Goal: Information Seeking & Learning: Learn about a topic

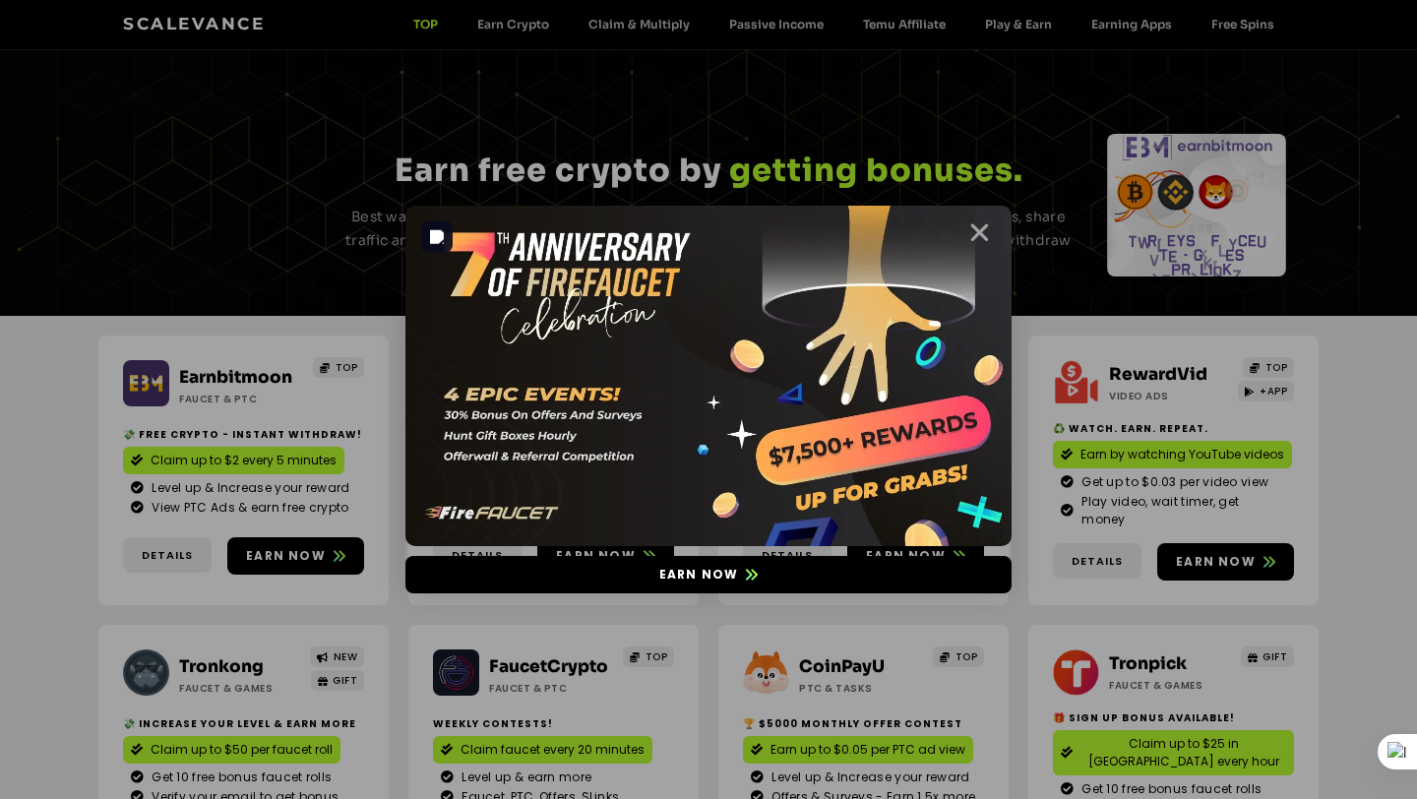
click at [980, 228] on icon "Close" at bounding box center [979, 232] width 25 height 25
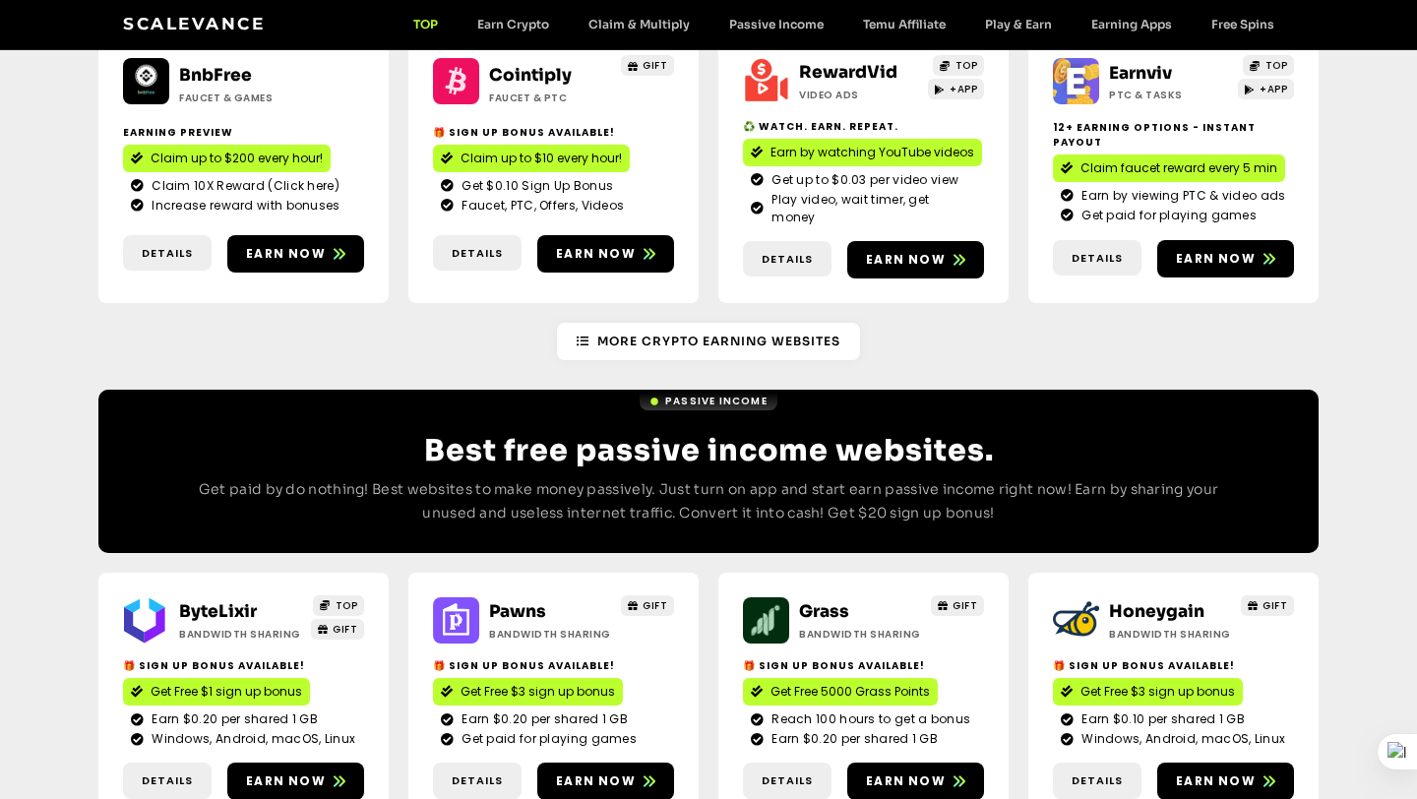
scroll to position [2284, 0]
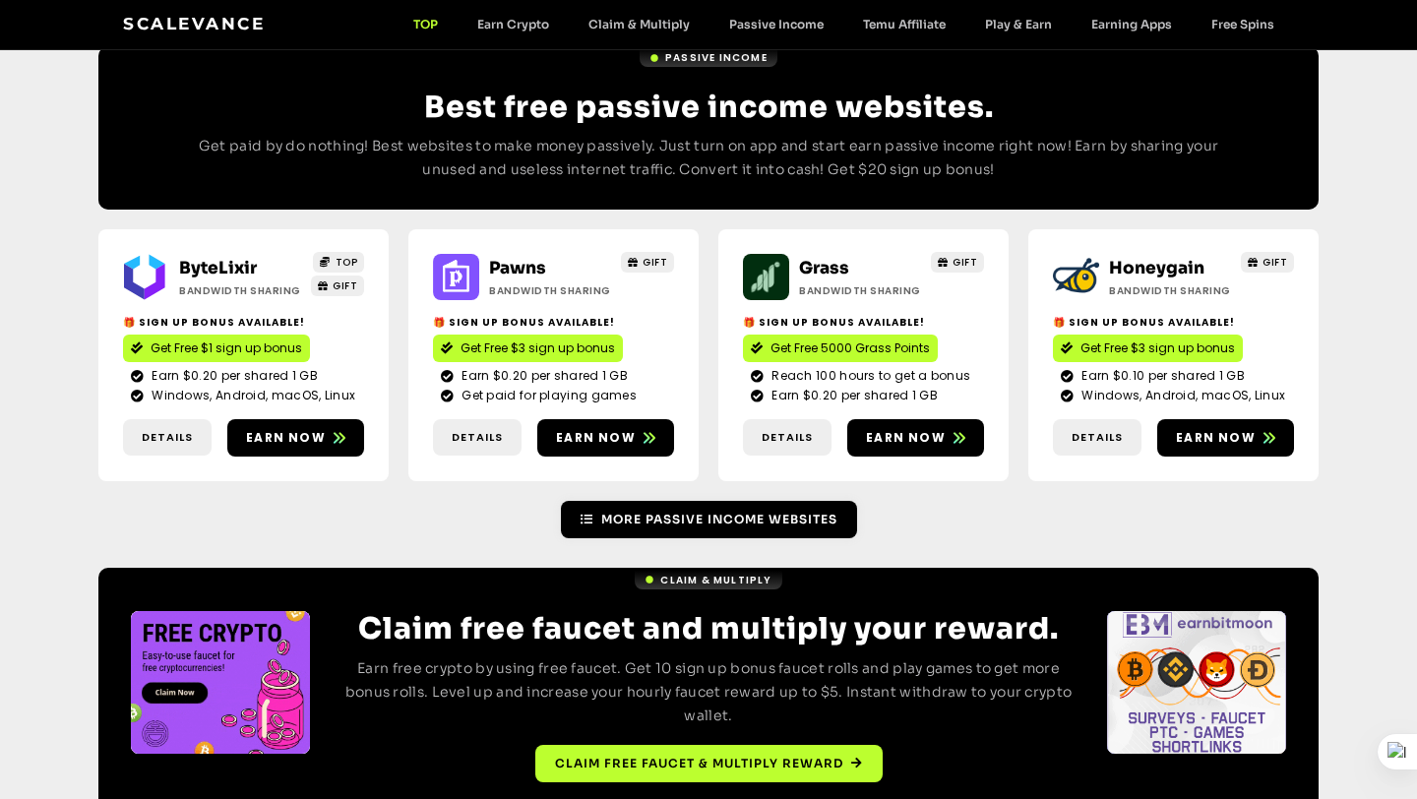
click at [584, 514] on icon at bounding box center [586, 520] width 13 height 12
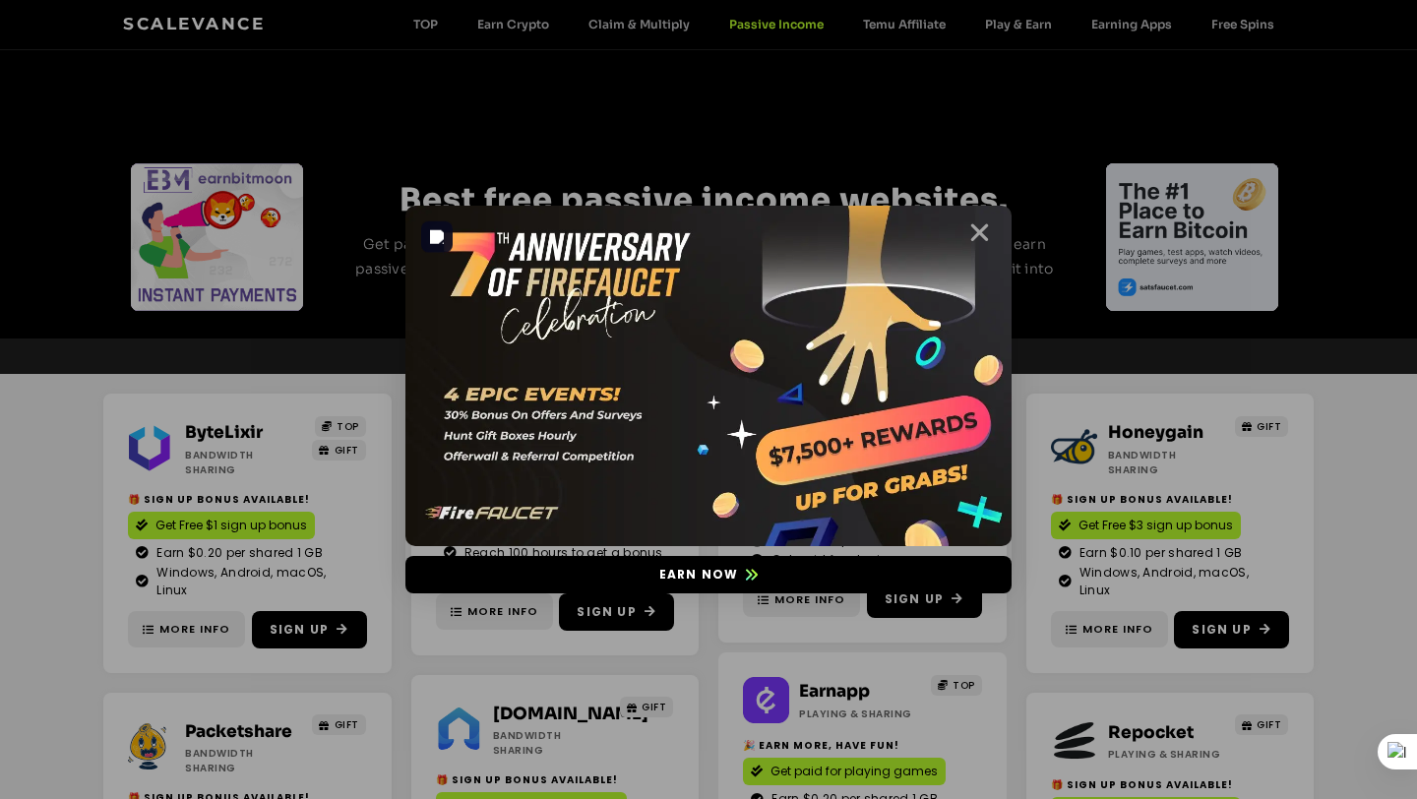
click at [977, 231] on icon "Close" at bounding box center [979, 232] width 25 height 25
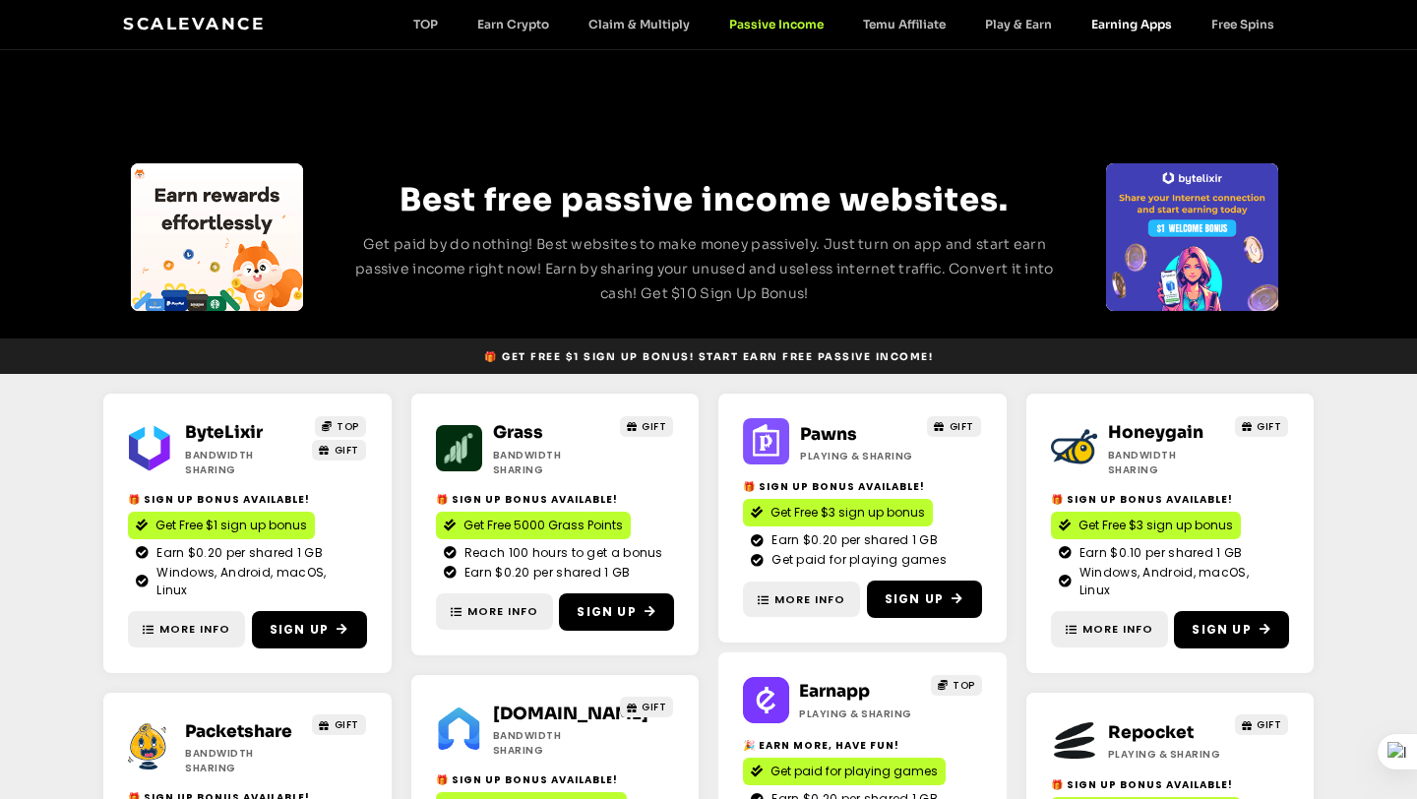
click at [1151, 23] on link "Earning Apps" at bounding box center [1131, 24] width 120 height 15
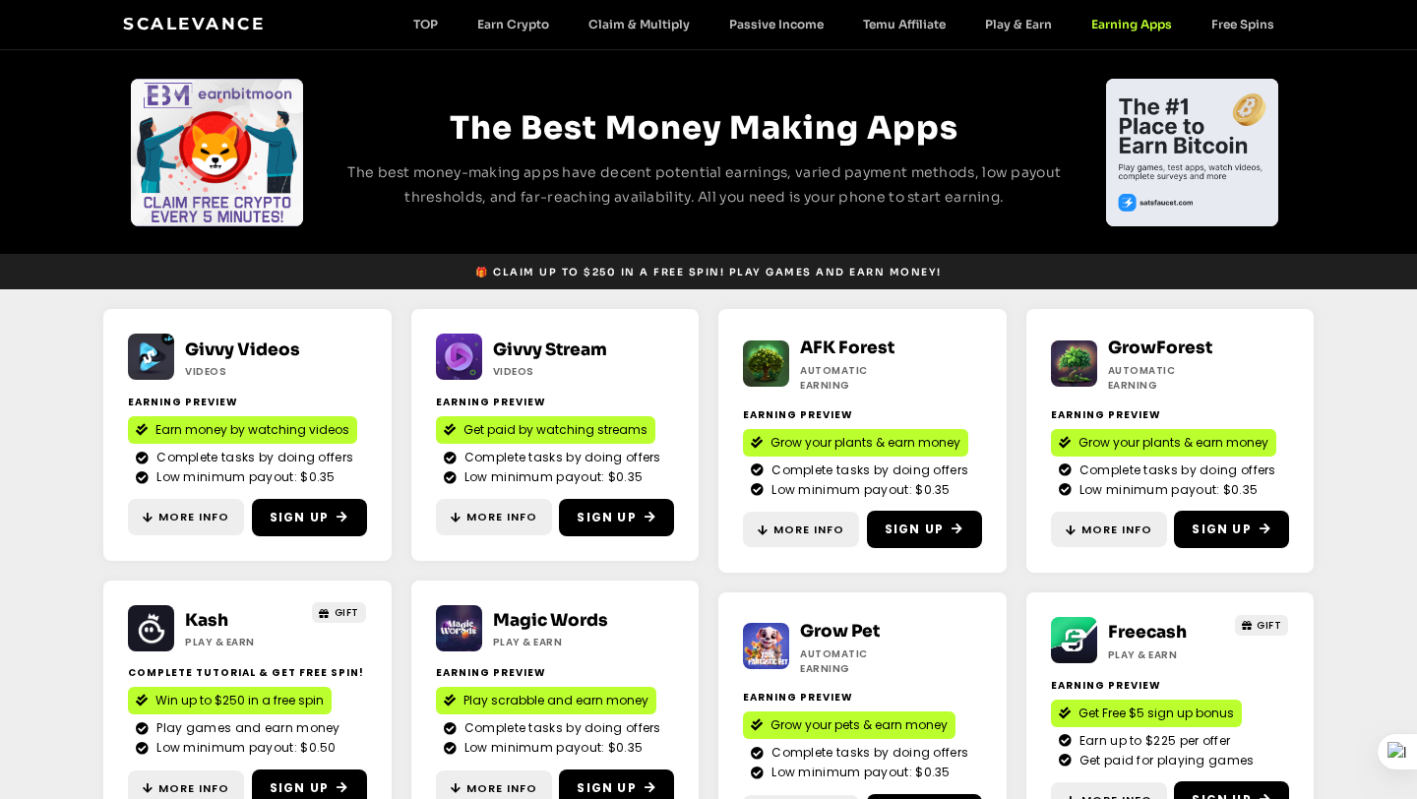
scroll to position [90, 0]
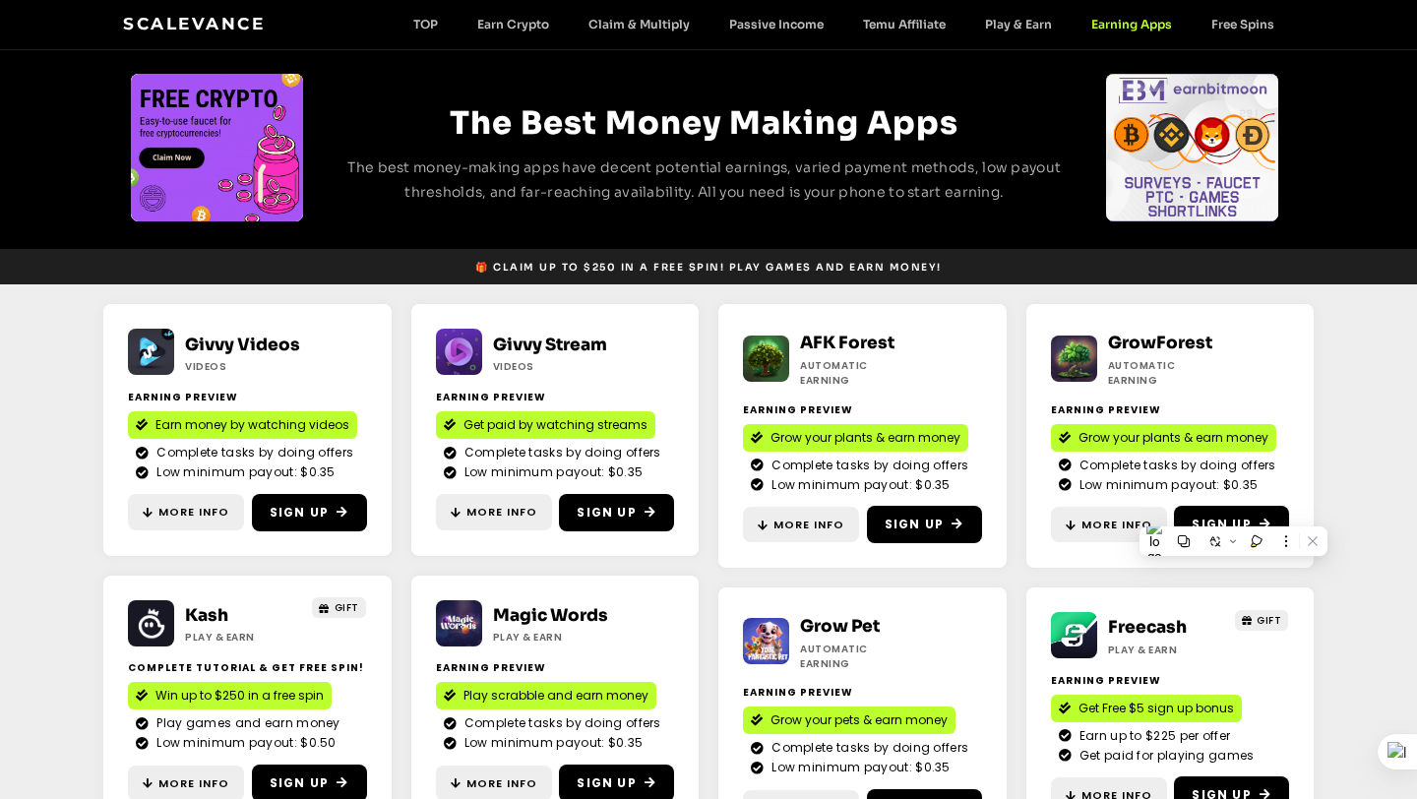
click at [1377, 689] on section "Givvy Videos Videos Earning Preview Earn money by watching videos Complete task…" at bounding box center [708, 576] width 1417 height 585
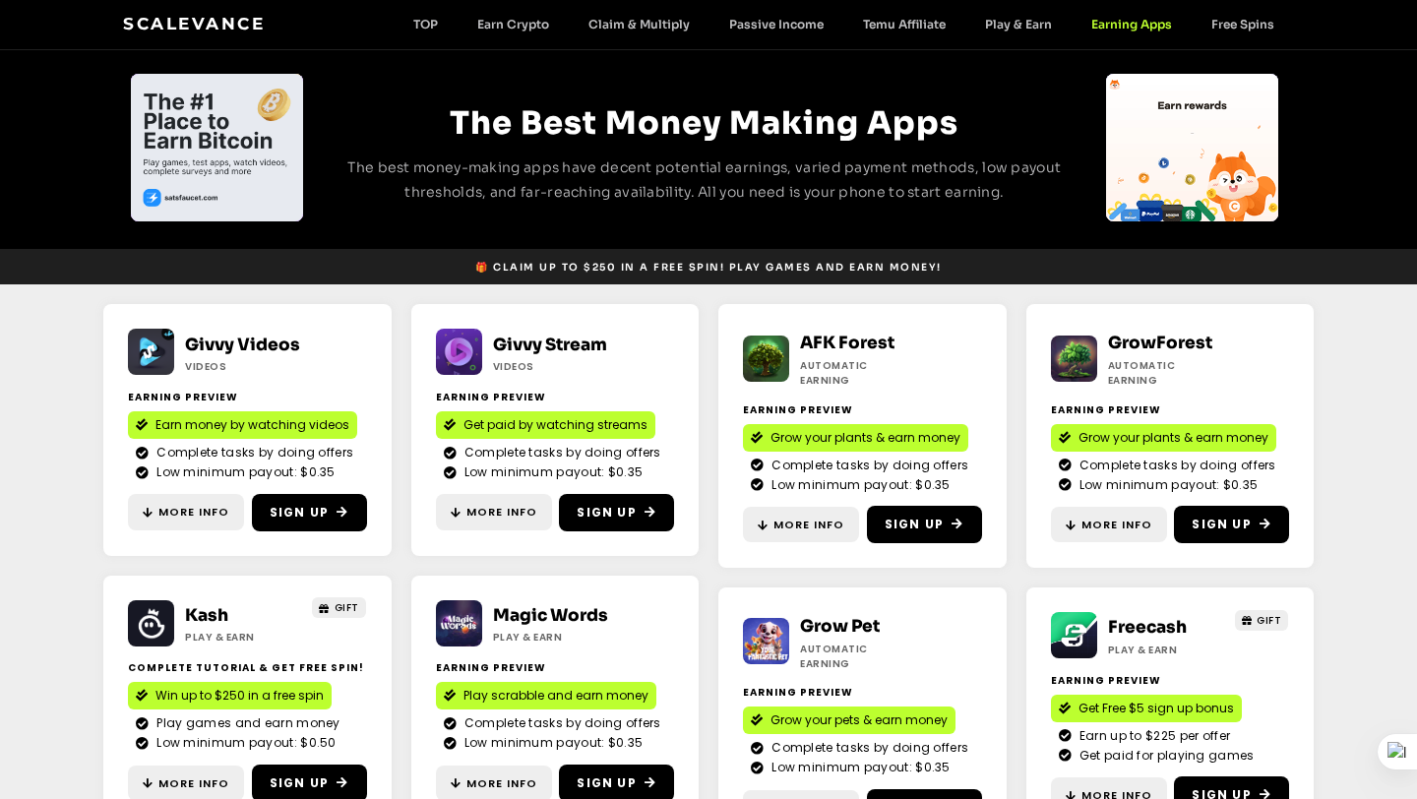
scroll to position [185, 0]
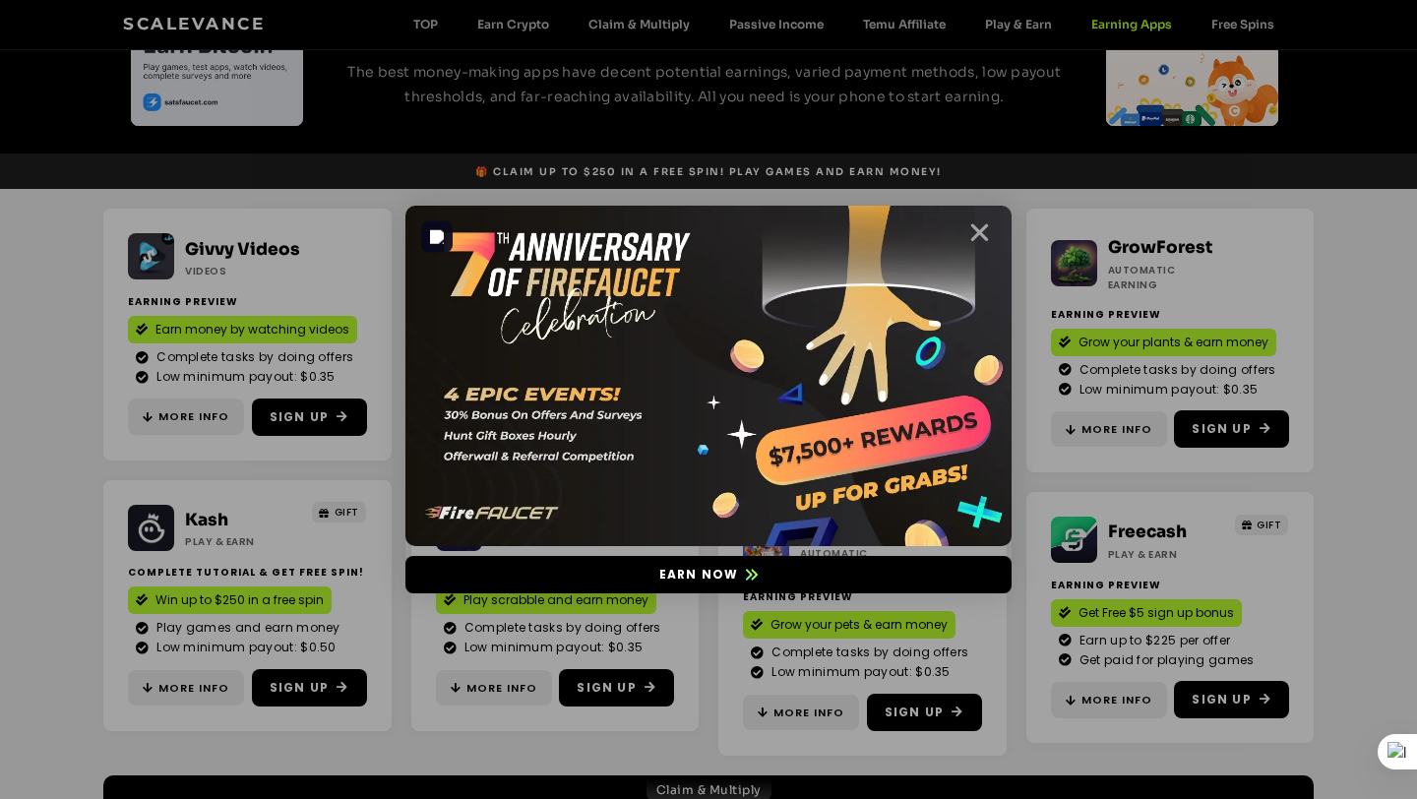
click at [982, 227] on icon "Close" at bounding box center [979, 232] width 25 height 25
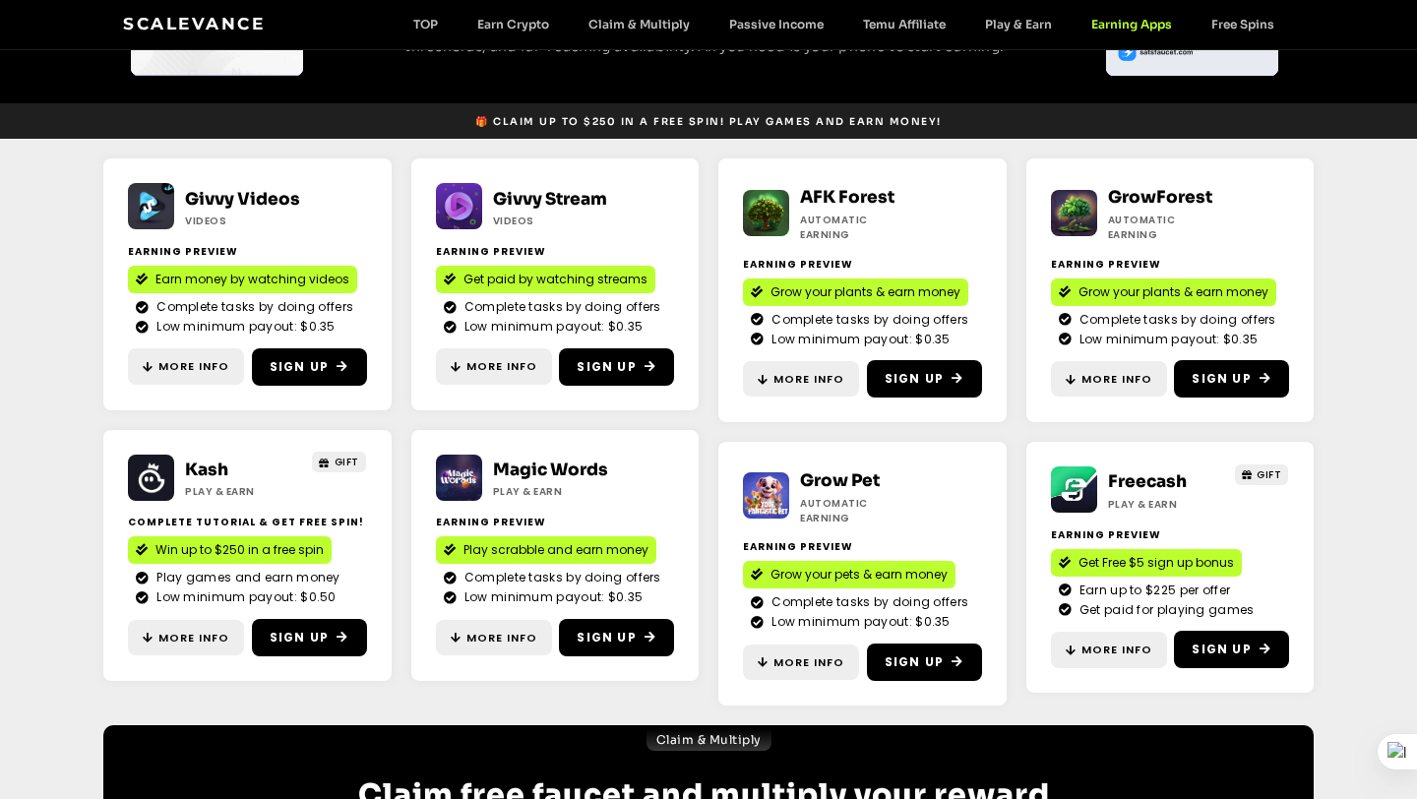
scroll to position [267, 0]
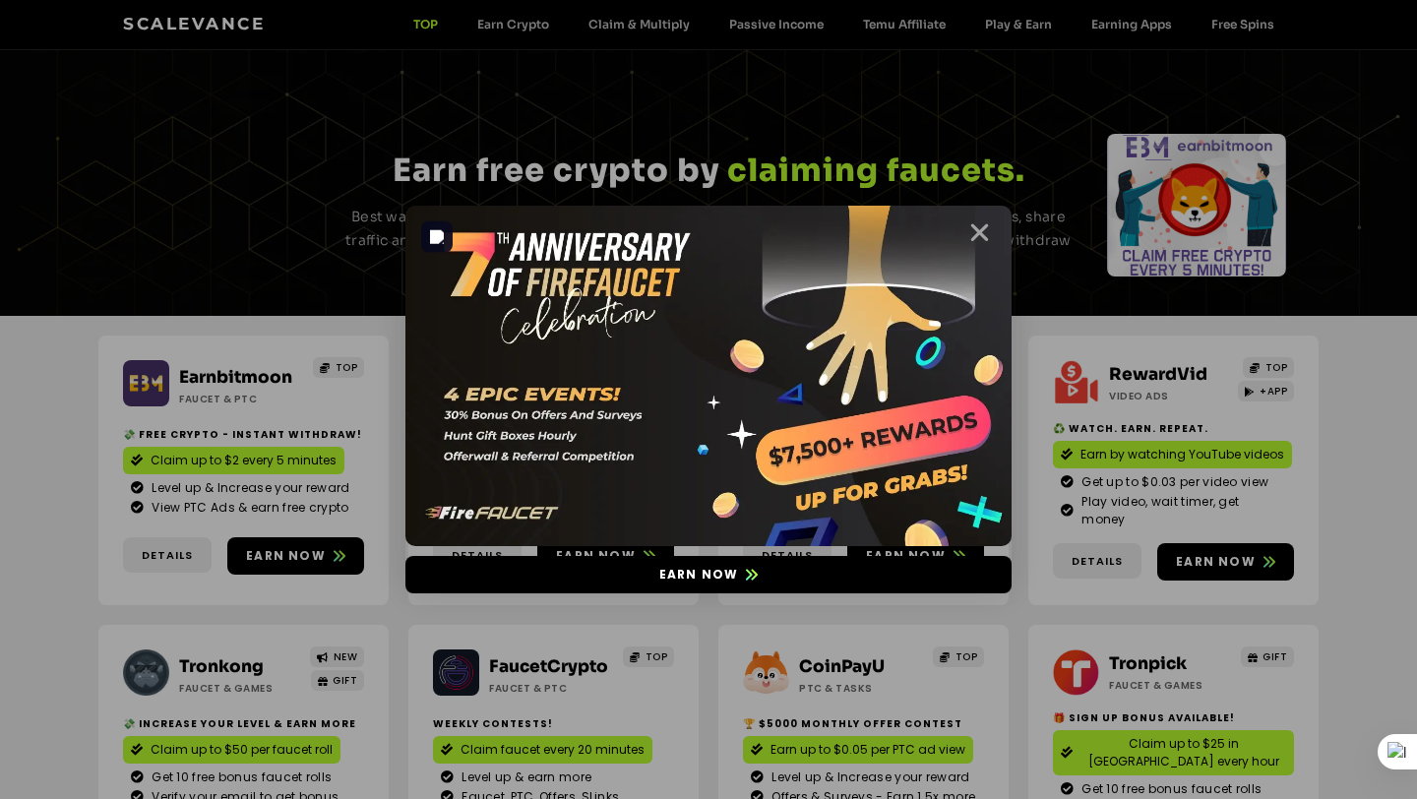
click at [975, 233] on icon "Close" at bounding box center [979, 232] width 25 height 25
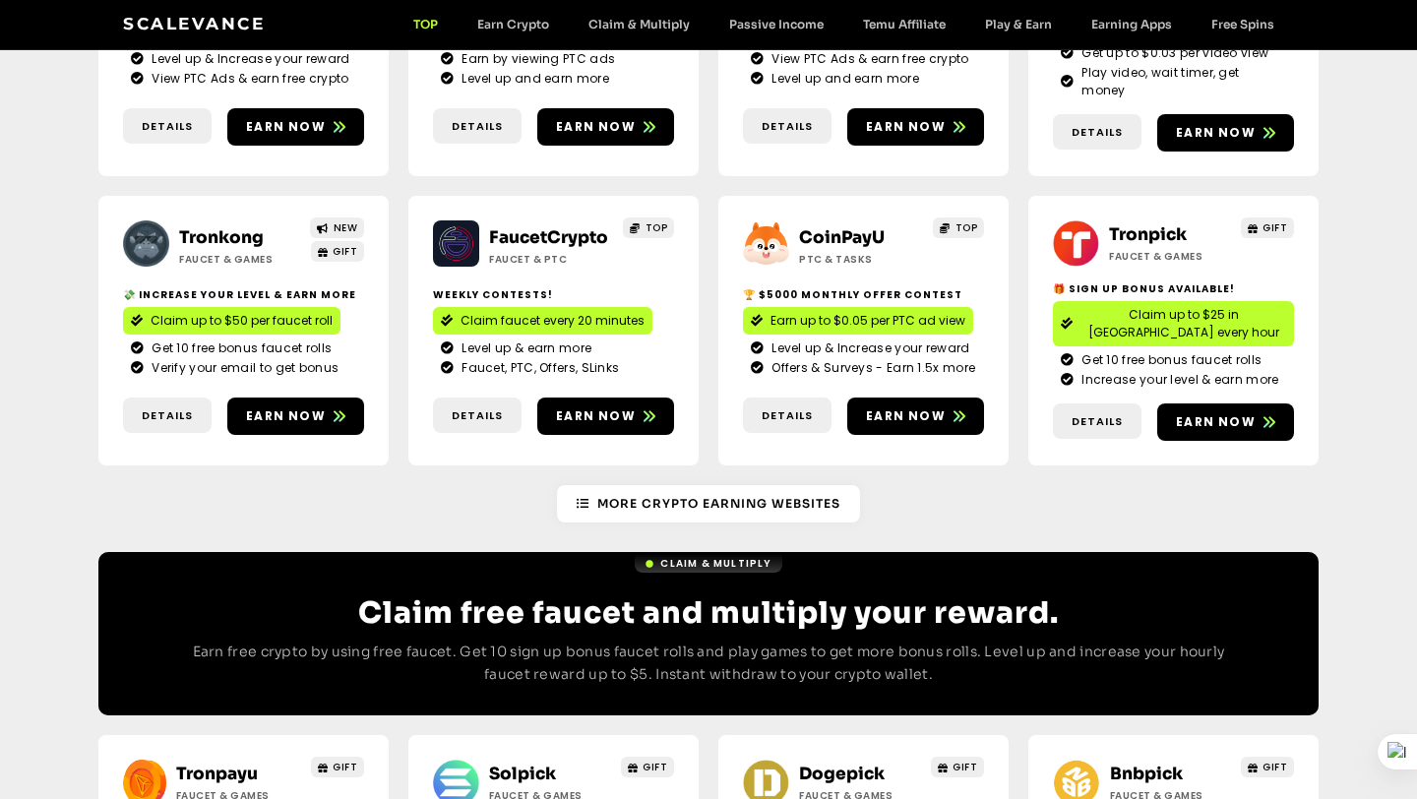
scroll to position [414, 0]
